Goal: Check status: Check status

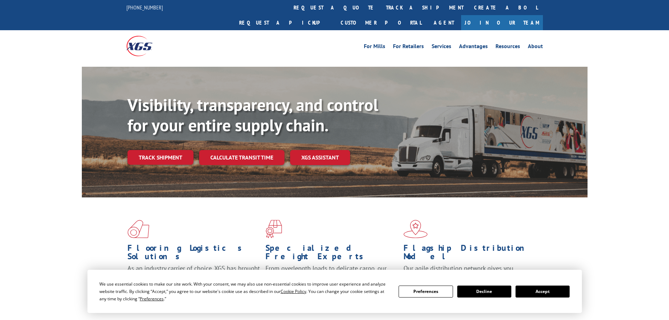
drag, startPoint x: 135, startPoint y: 152, endPoint x: 158, endPoint y: 152, distance: 23.2
click at [136, 152] on div "Visibility, transparency, and control for your entire supply chain. Track shipm…" at bounding box center [358, 144] width 460 height 98
click at [149, 150] on link "Track shipment" at bounding box center [161, 157] width 66 height 15
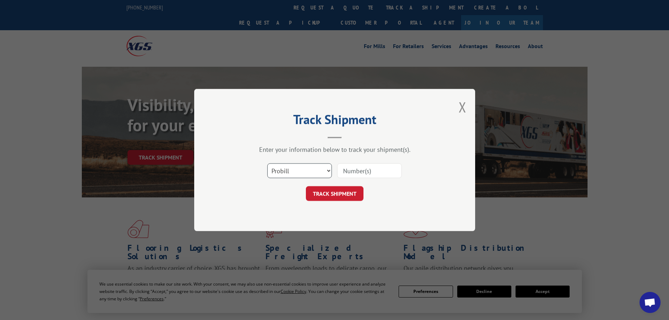
click at [276, 172] on select "Select category... Probill BOL PO" at bounding box center [299, 170] width 65 height 15
select select "bol"
click at [267, 163] on select "Select category... Probill BOL PO" at bounding box center [299, 170] width 65 height 15
click at [353, 174] on input at bounding box center [369, 170] width 65 height 15
type input "296579"
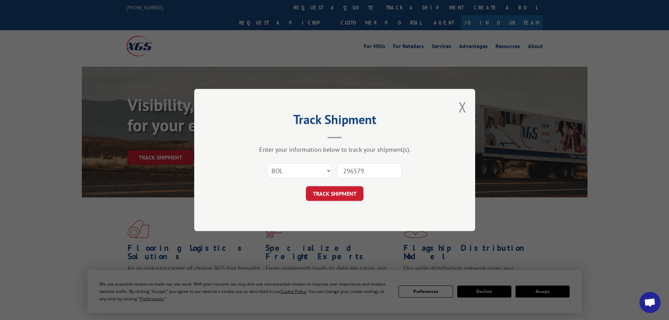
click button "TRACK SHIPMENT" at bounding box center [335, 193] width 58 height 15
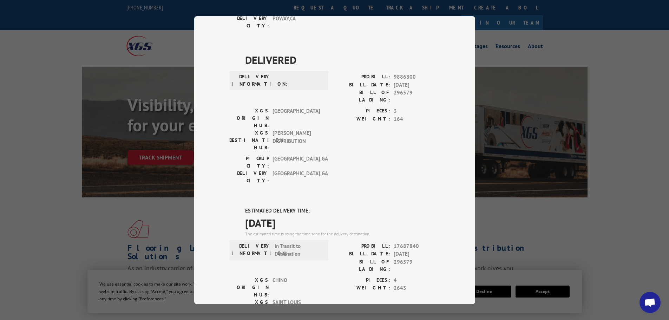
scroll to position [211, 0]
